Goal: Information Seeking & Learning: Get advice/opinions

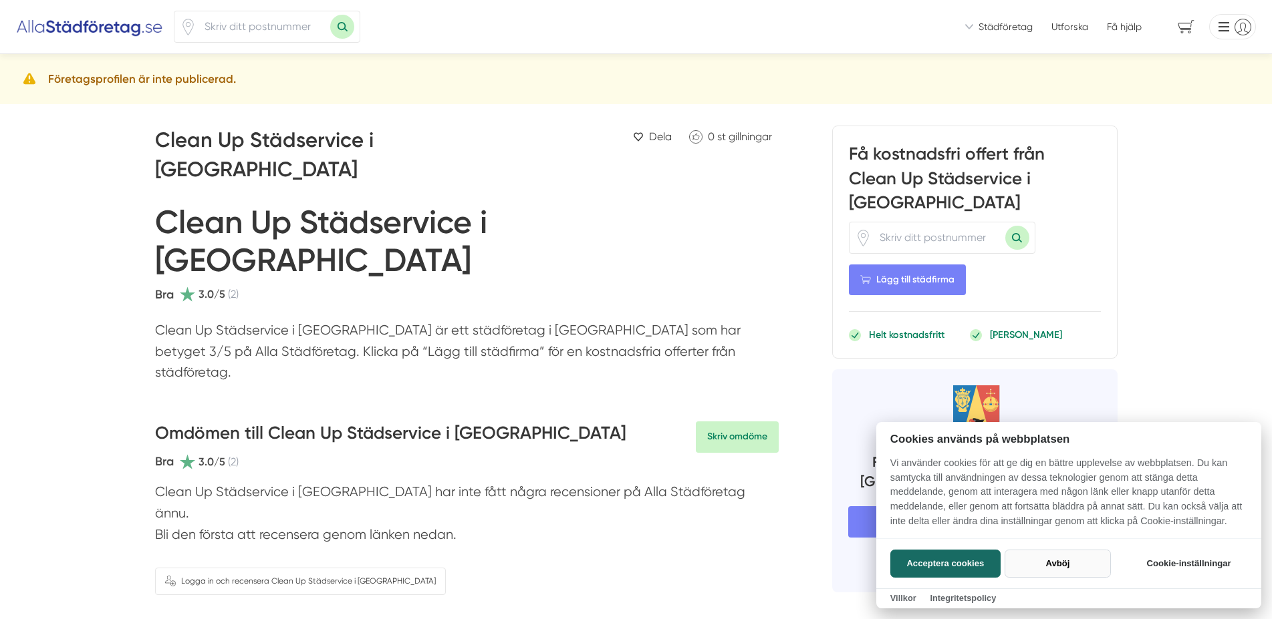
click at [1060, 563] on button "Avböj" at bounding box center [1057, 564] width 106 height 28
checkbox input "false"
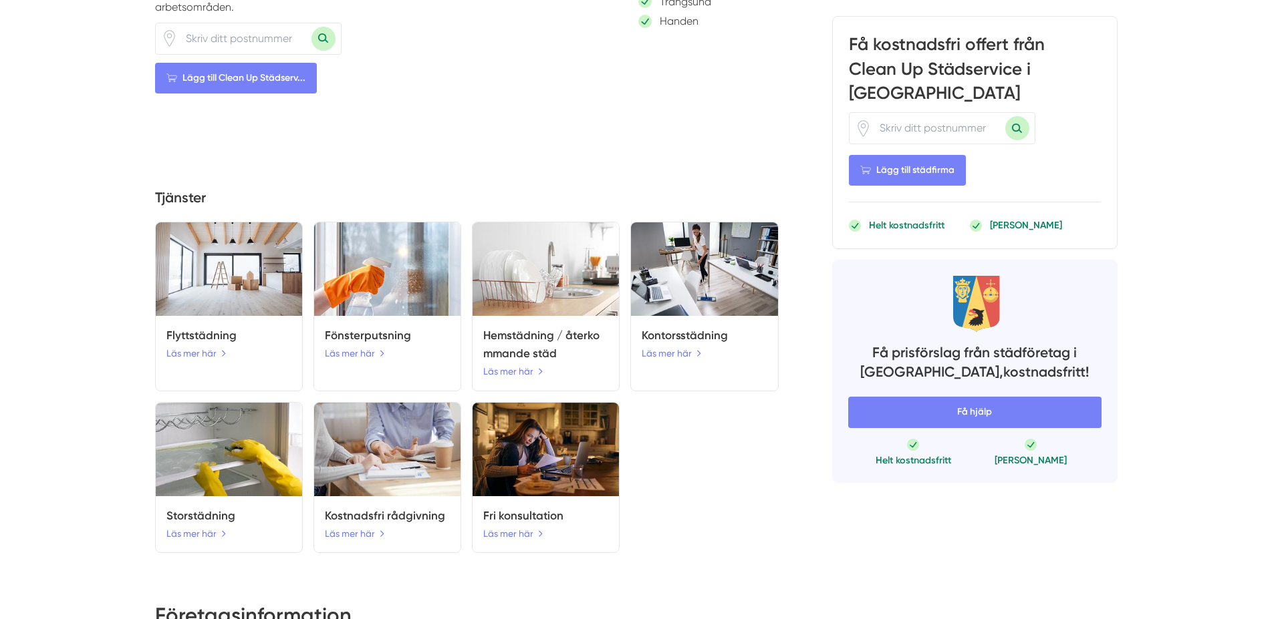
scroll to position [954, 0]
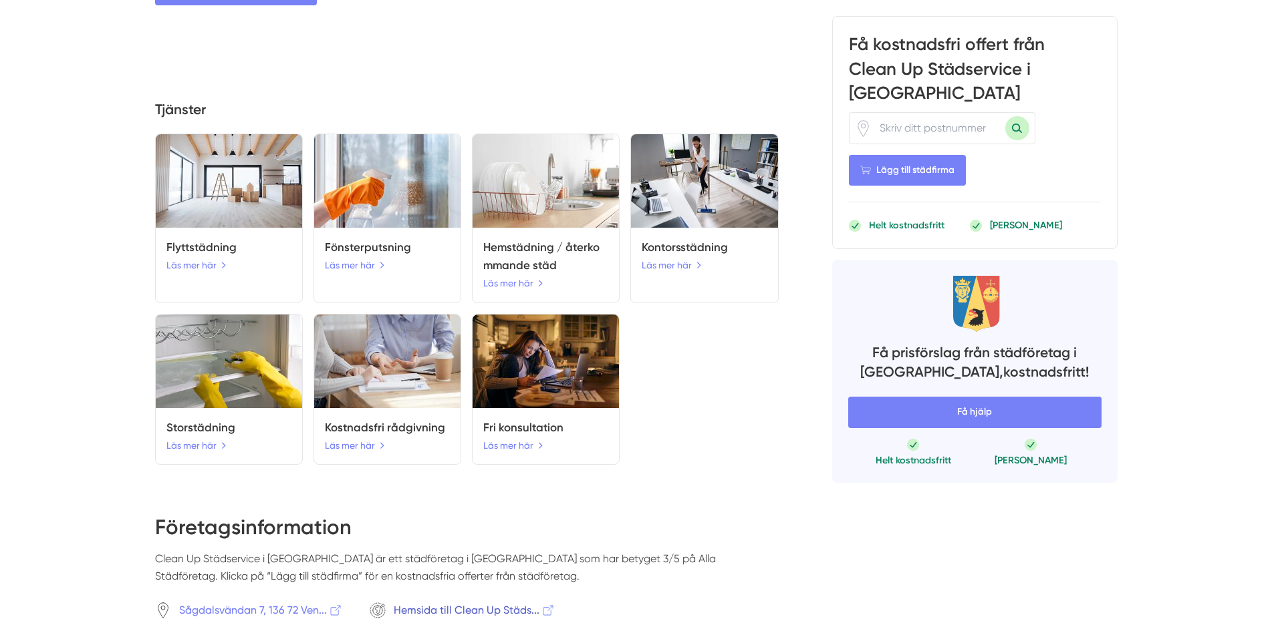
click at [495, 602] on span "Hemsida till Clean Up Städs..." at bounding box center [475, 610] width 162 height 17
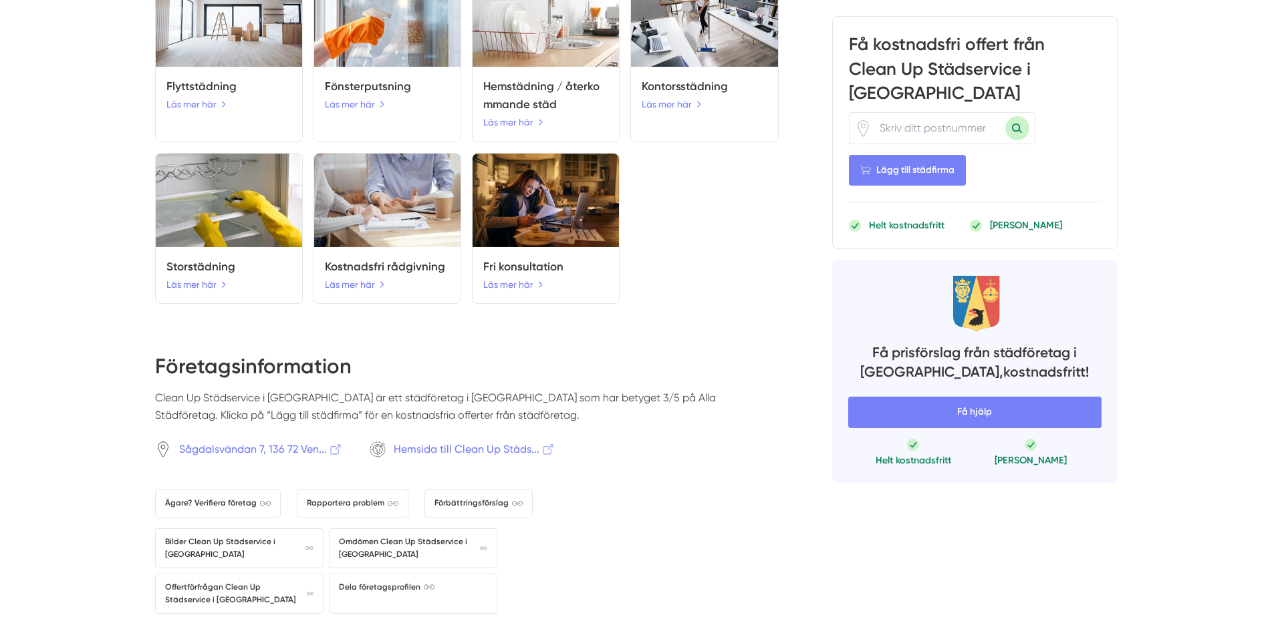
scroll to position [1159, 0]
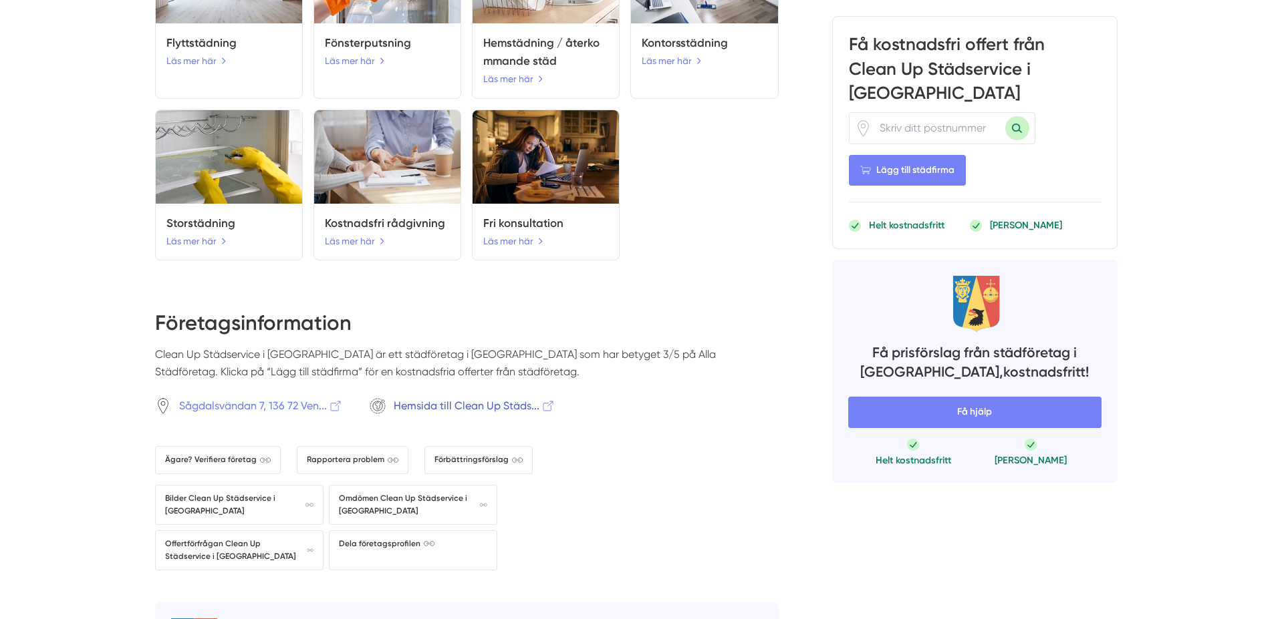
click at [420, 398] on span "Hemsida till Clean Up Städs..." at bounding box center [475, 406] width 162 height 17
click at [493, 398] on span "Hemsida till Clean Up Städs..." at bounding box center [475, 406] width 162 height 17
click at [548, 398] on span "Hemsida till Clean Up Städs..." at bounding box center [475, 406] width 162 height 17
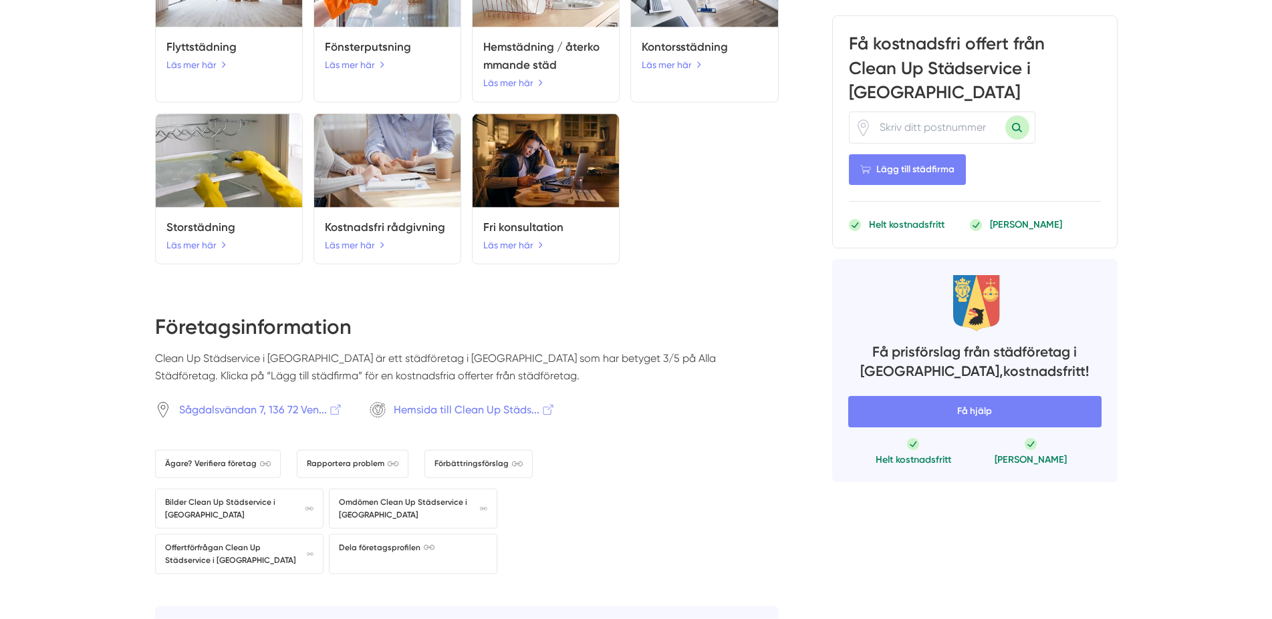
scroll to position [1090, 0]
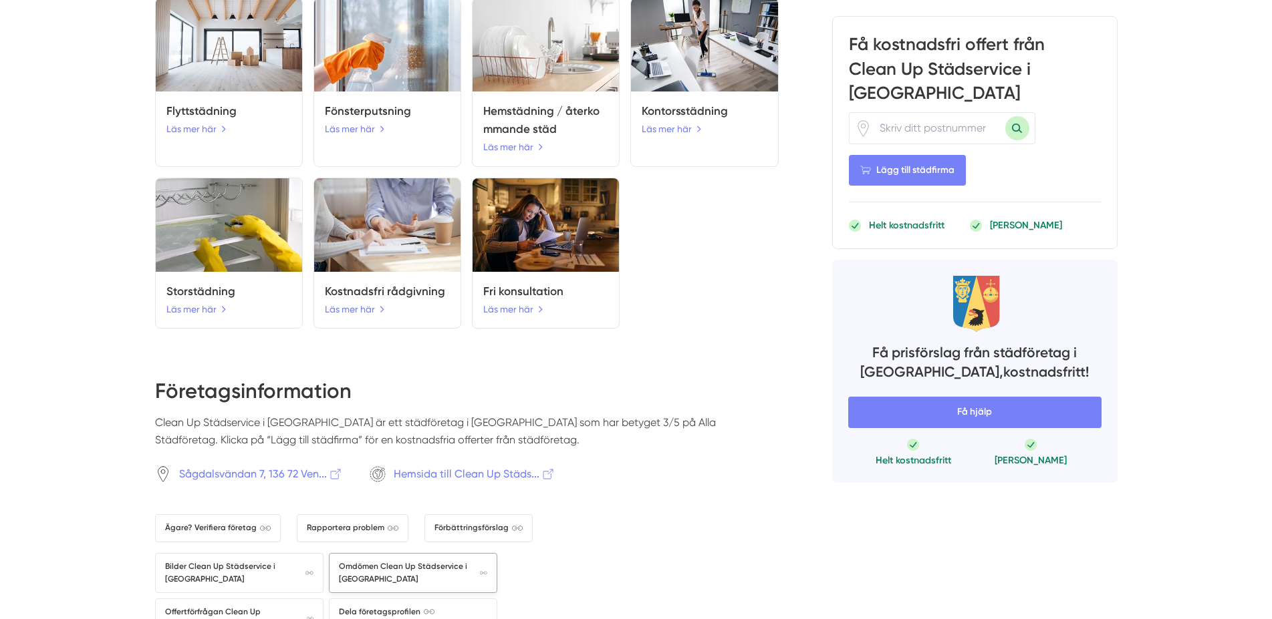
click at [408, 561] on span "Omdömen Clean Up Städservice i [GEOGRAPHIC_DATA]" at bounding box center [413, 573] width 148 height 25
click at [439, 466] on span "Hemsida till Clean Up Städs..." at bounding box center [475, 474] width 162 height 17
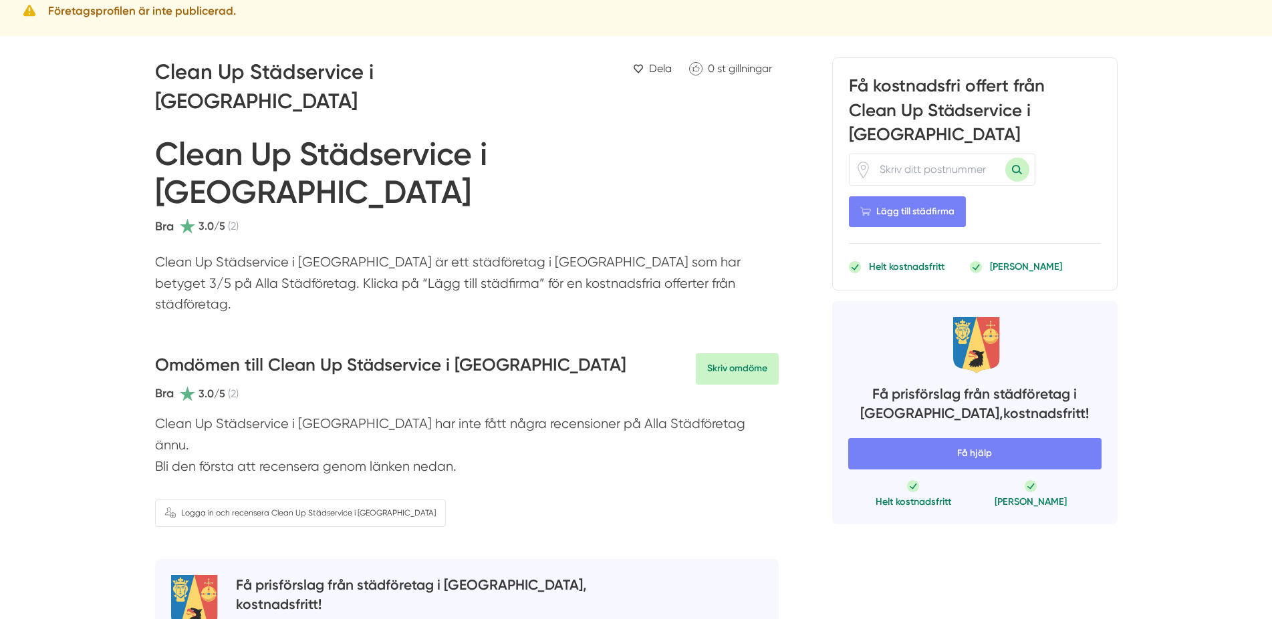
scroll to position [0, 0]
